Goal: Find specific page/section: Find specific page/section

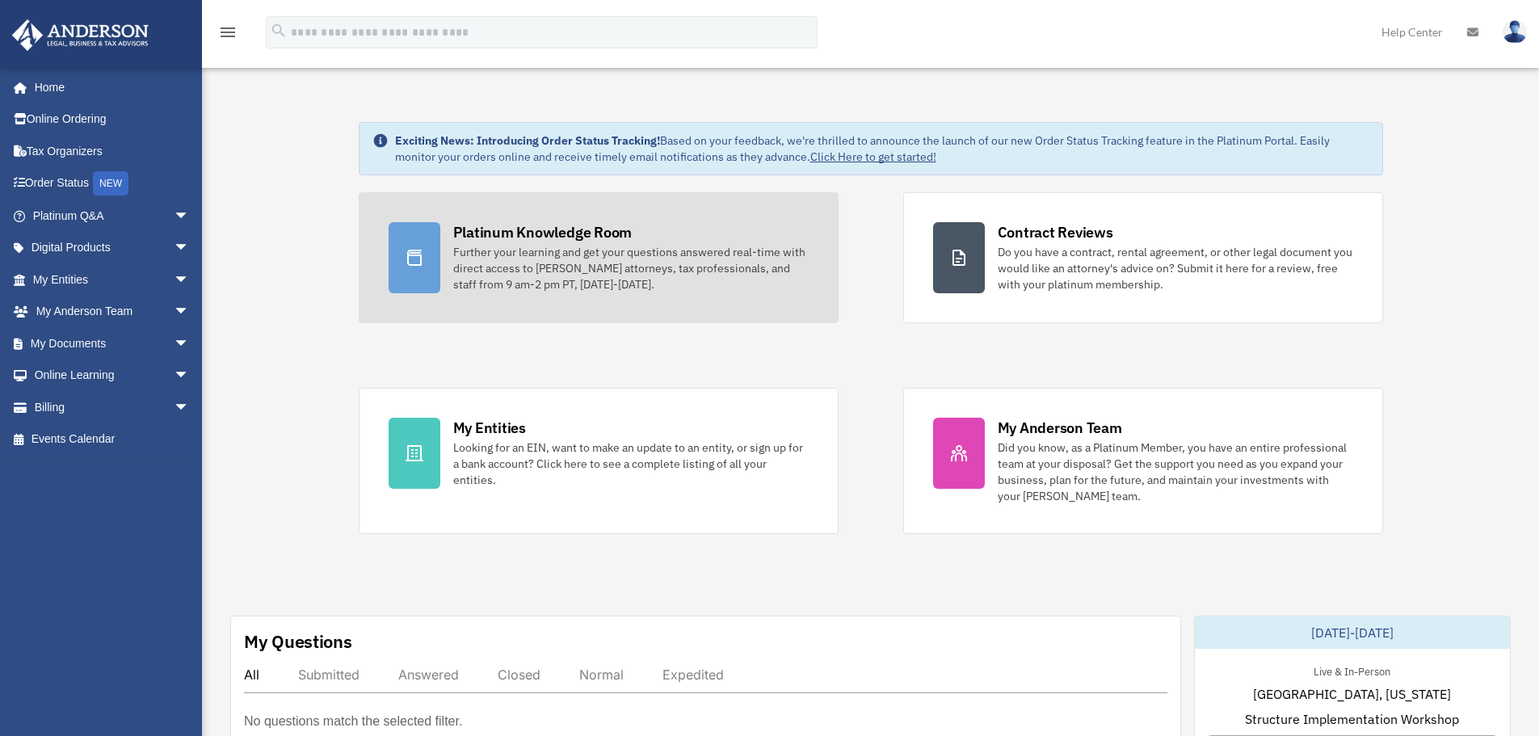
click at [480, 226] on div "Platinum Knowledge Room" at bounding box center [542, 232] width 179 height 20
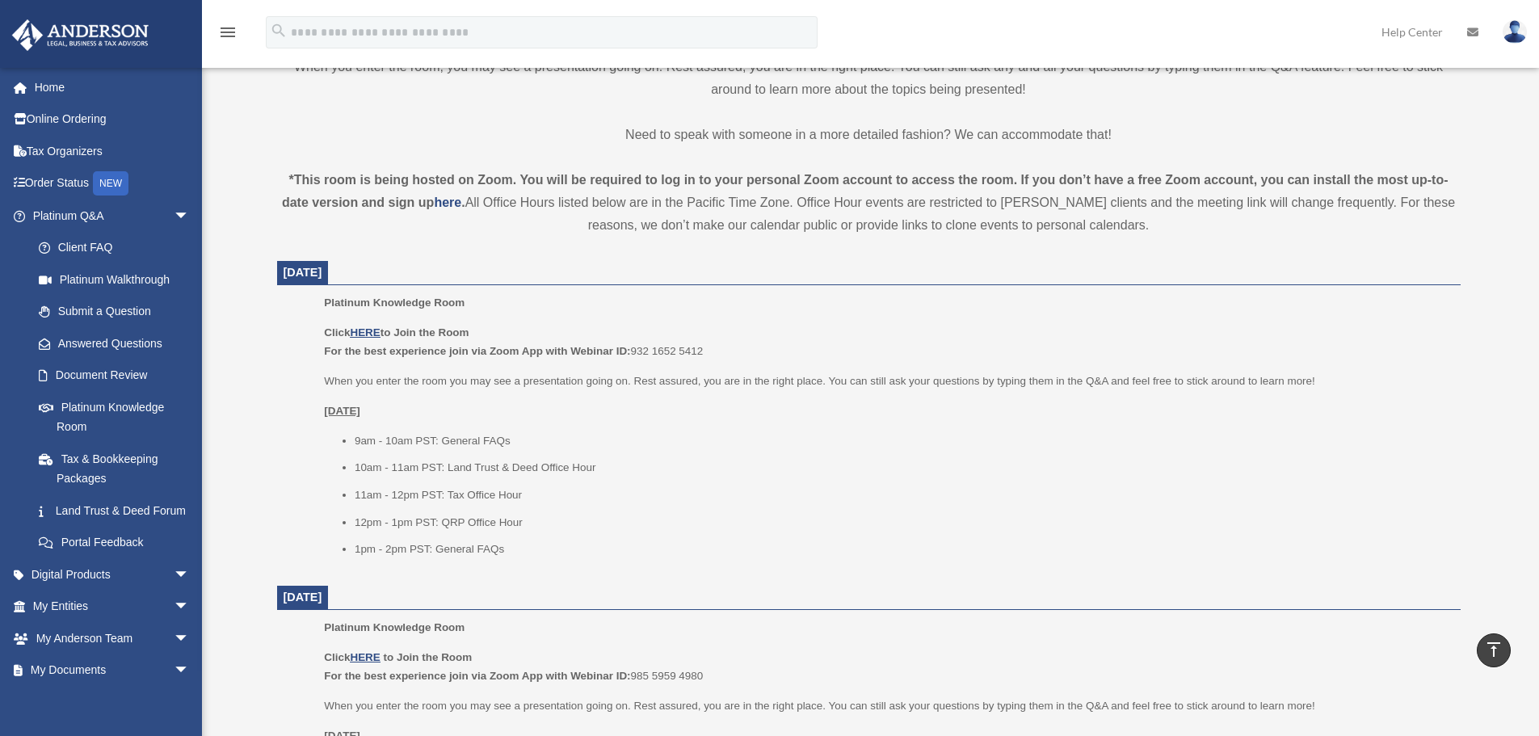
scroll to position [485, 0]
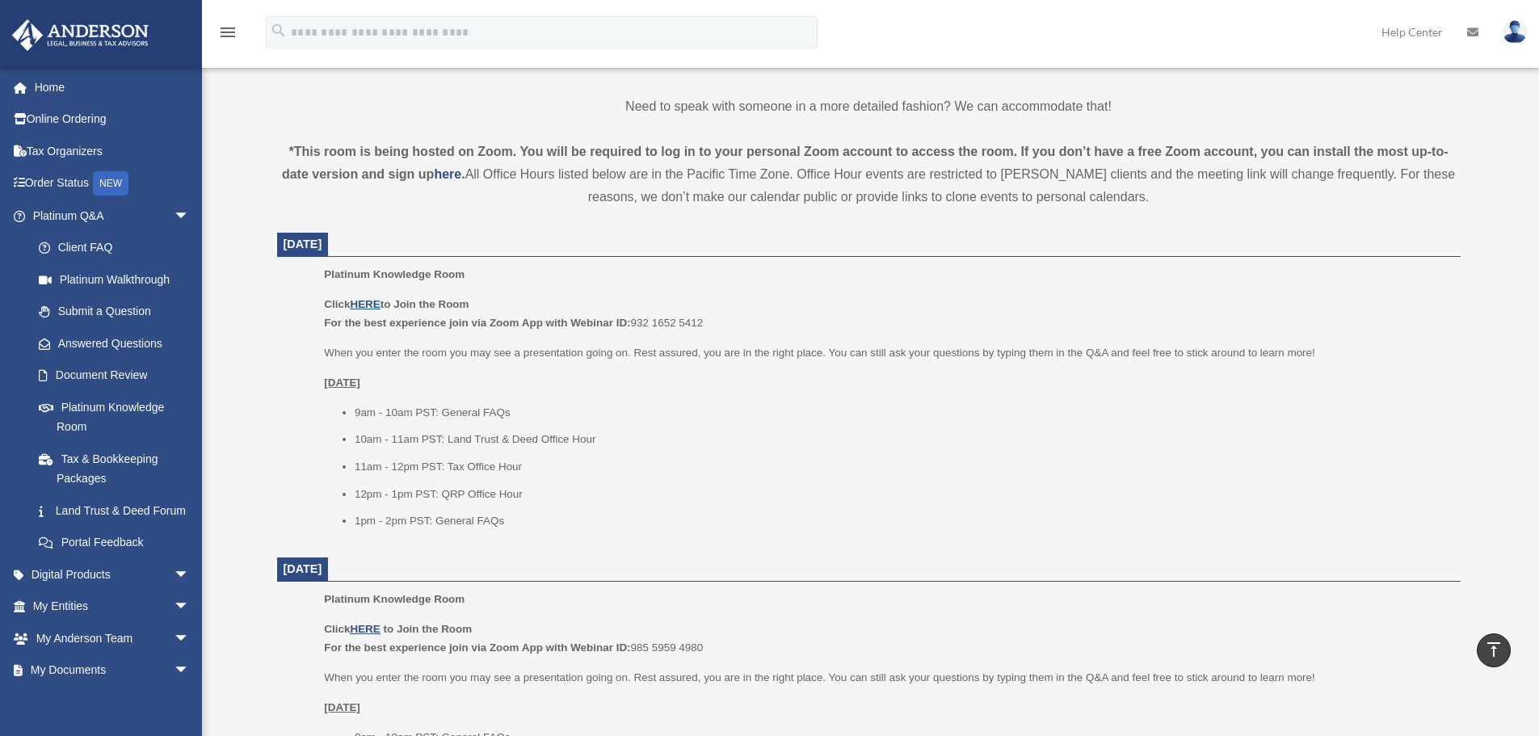
click at [363, 301] on u "HERE" at bounding box center [365, 304] width 30 height 12
click at [1503, 37] on link at bounding box center [1515, 31] width 48 height 71
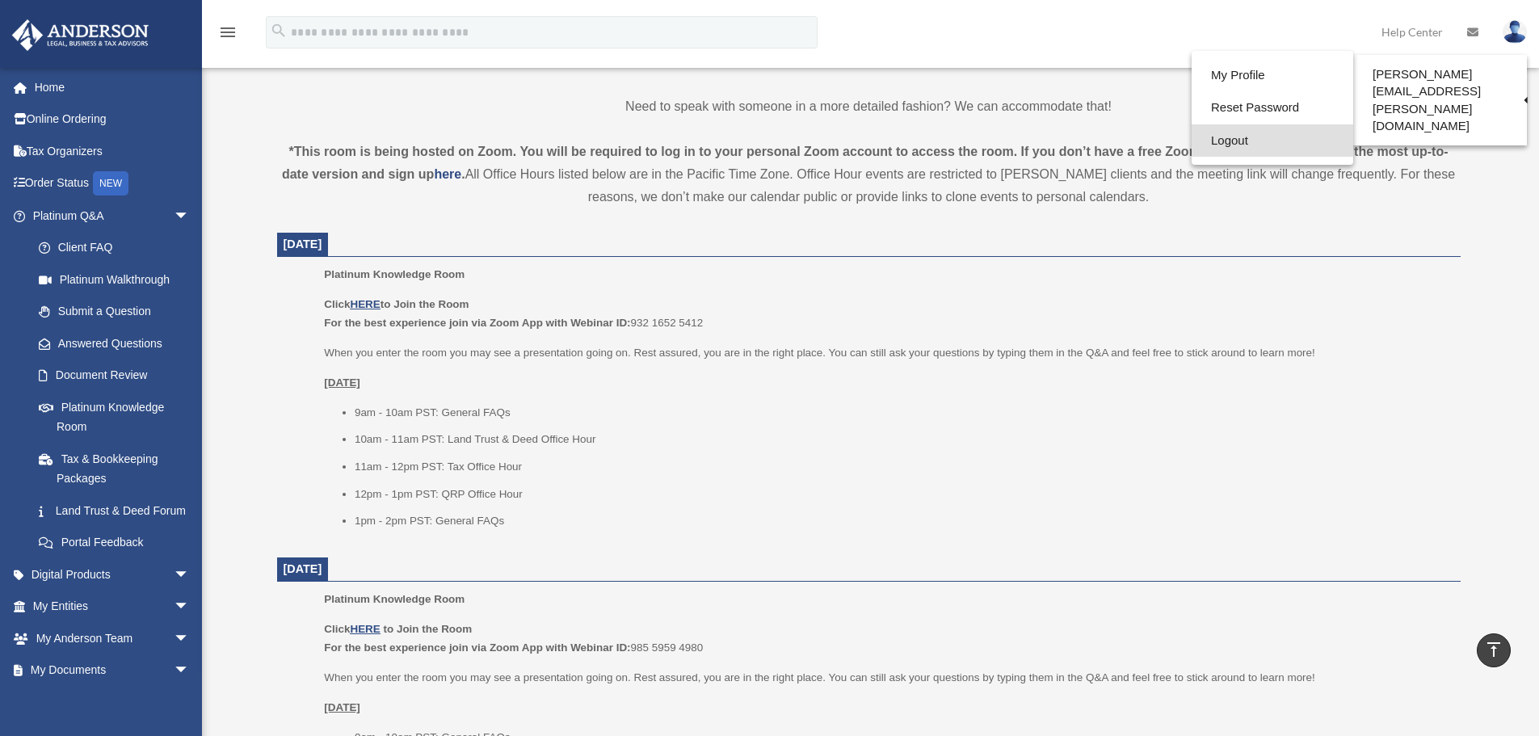
click at [1220, 134] on link "Logout" at bounding box center [1273, 140] width 162 height 33
